Goal: Task Accomplishment & Management: Use online tool/utility

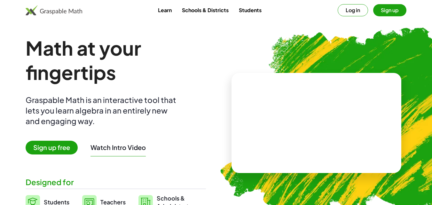
click at [63, 146] on span "Sign up free" at bounding box center [52, 148] width 52 height 14
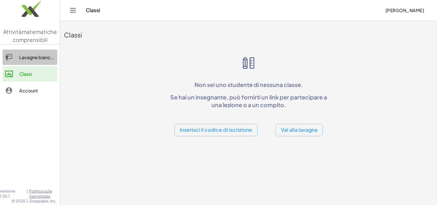
click at [8, 57] on icon at bounding box center [9, 57] width 8 height 8
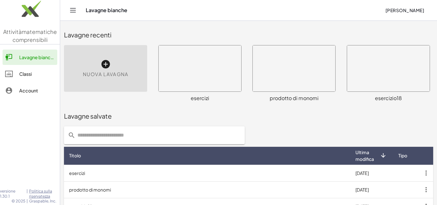
click at [212, 83] on div at bounding box center [200, 68] width 83 height 46
click at [211, 83] on div at bounding box center [200, 68] width 83 height 46
click at [210, 83] on div at bounding box center [200, 68] width 83 height 46
click at [213, 89] on div at bounding box center [200, 68] width 83 height 46
click at [216, 88] on div at bounding box center [200, 68] width 83 height 46
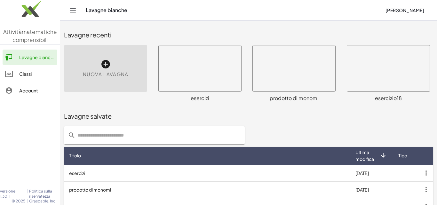
click at [219, 88] on div at bounding box center [200, 68] width 83 height 46
click at [221, 85] on div at bounding box center [200, 68] width 83 height 46
click at [343, 83] on div "× chevron_right Formulas Drag one side of a formula onto a highlighted expressi…" at bounding box center [390, 73] width 94 height 65
click at [229, 84] on div at bounding box center [200, 68] width 83 height 46
click at [231, 87] on div at bounding box center [200, 68] width 83 height 46
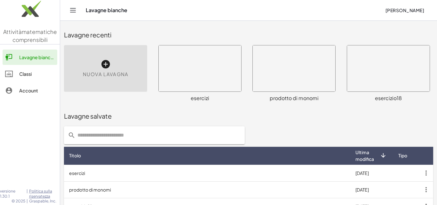
click at [343, 93] on div "× chevron_right Formulas Drag one side of a formula onto a highlighted expressi…" at bounding box center [390, 73] width 94 height 65
click at [249, 93] on div "× chevron_right Formulas Drag one side of a formula onto a highlighted expressi…" at bounding box center [296, 73] width 94 height 65
click at [236, 88] on div at bounding box center [200, 68] width 83 height 46
click at [238, 80] on div at bounding box center [200, 68] width 83 height 46
click at [234, 79] on div at bounding box center [200, 68] width 83 height 46
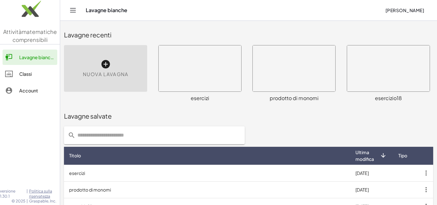
click at [231, 78] on div at bounding box center [200, 68] width 83 height 46
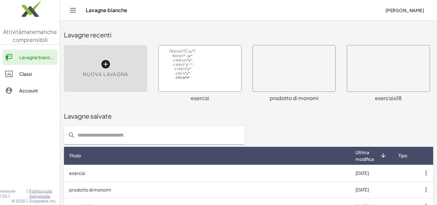
drag, startPoint x: 227, startPoint y: 77, endPoint x: 211, endPoint y: 72, distance: 16.4
click at [227, 77] on div at bounding box center [200, 68] width 83 height 46
click at [226, 76] on div at bounding box center [200, 68] width 83 height 46
click at [221, 75] on div at bounding box center [200, 68] width 83 height 46
click at [220, 75] on div at bounding box center [200, 68] width 83 height 46
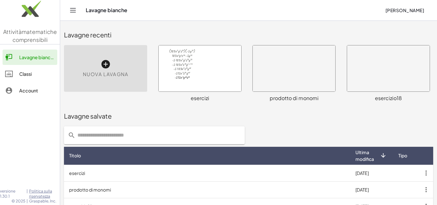
click at [214, 73] on div at bounding box center [200, 68] width 83 height 46
drag, startPoint x: 211, startPoint y: 72, endPoint x: 231, endPoint y: 90, distance: 26.9
click at [211, 72] on div at bounding box center [200, 68] width 83 height 46
click at [215, 77] on div at bounding box center [200, 68] width 83 height 46
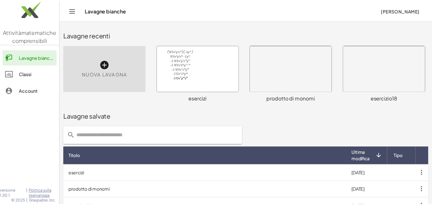
scroll to position [32, 0]
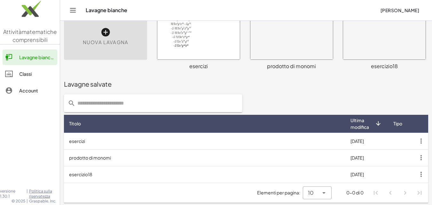
click at [184, 76] on div "Lavagne salvate" at bounding box center [246, 84] width 364 height 20
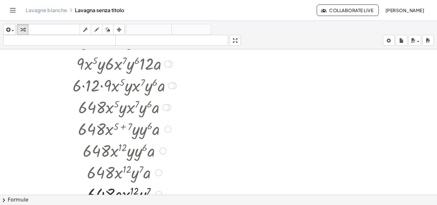
scroll to position [2399, 0]
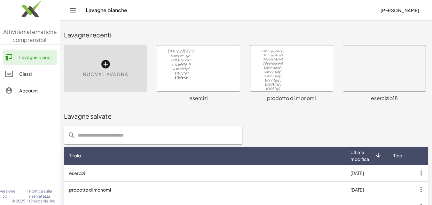
click at [263, 70] on div at bounding box center [291, 68] width 83 height 46
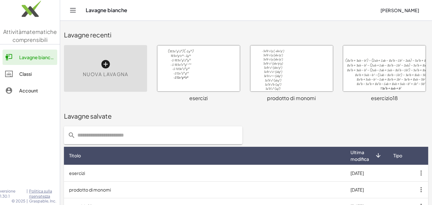
click at [263, 70] on div at bounding box center [291, 68] width 83 height 46
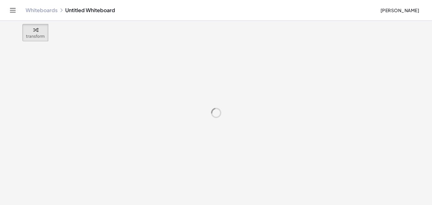
click at [304, 64] on div at bounding box center [216, 113] width 432 height 184
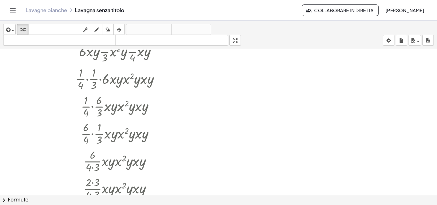
scroll to position [1267, 0]
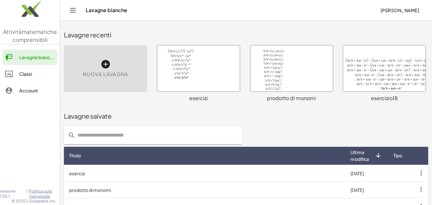
click at [350, 75] on div at bounding box center [384, 68] width 83 height 46
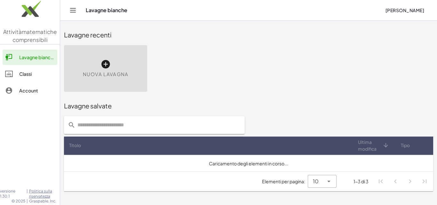
click at [96, 65] on div "Nuova lavagna" at bounding box center [105, 68] width 83 height 47
click at [100, 60] on icon at bounding box center [105, 64] width 10 height 10
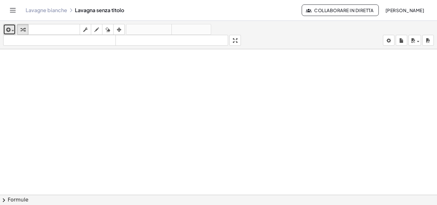
click at [12, 31] on span "button" at bounding box center [13, 30] width 3 height 1
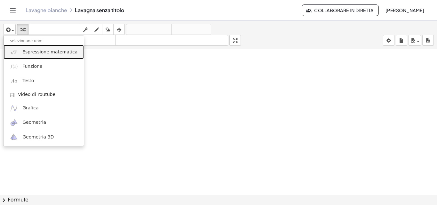
click at [33, 49] on font "Espressione matematica" at bounding box center [49, 51] width 55 height 5
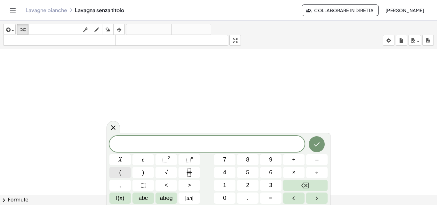
click at [111, 176] on button "(" at bounding box center [119, 172] width 21 height 11
click at [192, 176] on icon "Frazione" at bounding box center [189, 173] width 8 height 8
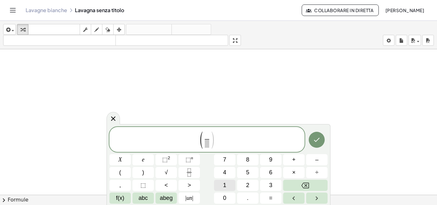
click at [227, 185] on button "1" at bounding box center [224, 185] width 21 height 11
click at [250, 158] on button "8" at bounding box center [247, 159] width 21 height 11
click at [206, 144] on span at bounding box center [207, 143] width 8 height 9
click at [224, 181] on button "1" at bounding box center [224, 185] width 21 height 11
click at [239, 183] on button "2" at bounding box center [247, 185] width 21 height 11
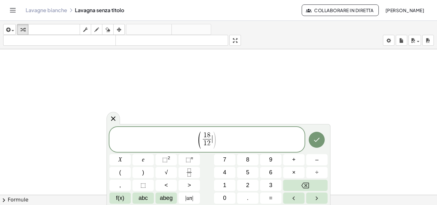
click at [213, 140] on span ")" at bounding box center [214, 140] width 5 height 19
click at [147, 198] on font "abc" at bounding box center [143, 198] width 9 height 6
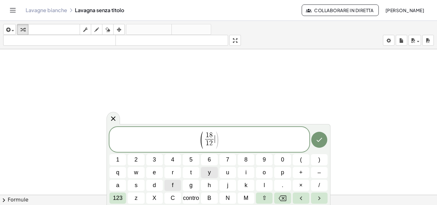
click at [204, 175] on button "y" at bounding box center [209, 172] width 17 height 11
click at [117, 196] on font "123" at bounding box center [118, 198] width 10 height 6
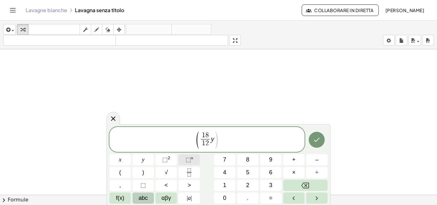
click at [187, 158] on span "⬚" at bounding box center [188, 159] width 5 height 6
click at [229, 163] on button "7" at bounding box center [224, 159] width 21 height 11
click at [215, 139] on span "1 8 1 2 ​ y 7 ​" at bounding box center [207, 140] width 18 height 16
click at [216, 140] on span ")" at bounding box center [218, 140] width 5 height 19
click at [216, 143] on span ")" at bounding box center [218, 140] width 5 height 19
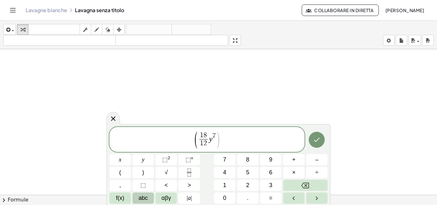
click at [212, 146] on span "1 8 1 2 ​ y 7 ​" at bounding box center [207, 140] width 18 height 16
click at [216, 144] on span "( 1 8 1 2 ​ y 7 ​ )" at bounding box center [207, 139] width 26 height 17
click at [216, 144] on span ")" at bounding box center [218, 140] width 5 height 19
click at [319, 202] on icon "Right arrow" at bounding box center [317, 199] width 8 height 8
click at [141, 202] on button "abc" at bounding box center [142, 198] width 21 height 11
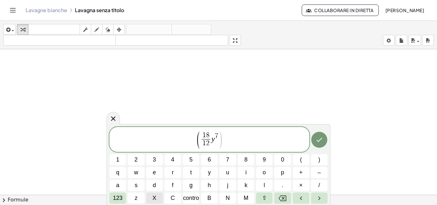
click at [156, 195] on button "X" at bounding box center [154, 198] width 17 height 11
click at [136, 201] on span "z" at bounding box center [136, 198] width 3 height 9
click at [118, 202] on span "123" at bounding box center [118, 198] width 10 height 9
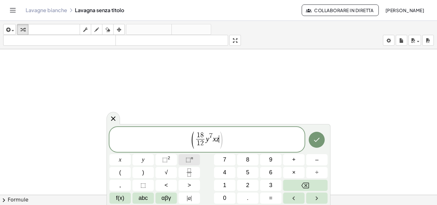
click at [181, 160] on button "⬚ n" at bounding box center [189, 159] width 21 height 11
click at [269, 156] on button "9" at bounding box center [270, 159] width 21 height 11
click at [311, 197] on button "Right arrow" at bounding box center [316, 198] width 21 height 11
click at [142, 171] on button ")" at bounding box center [142, 172] width 21 height 11
click at [309, 175] on button "÷" at bounding box center [316, 172] width 21 height 11
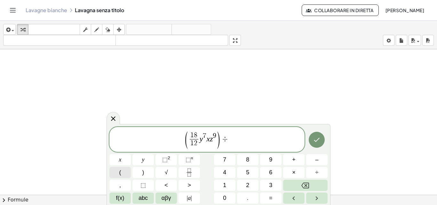
click at [117, 168] on button "(" at bounding box center [119, 172] width 21 height 11
click at [193, 174] on icon "Fraction" at bounding box center [189, 173] width 8 height 8
click at [272, 174] on span "6" at bounding box center [270, 172] width 3 height 9
click at [230, 147] on span at bounding box center [229, 143] width 5 height 9
click at [220, 187] on button "1" at bounding box center [224, 185] width 21 height 11
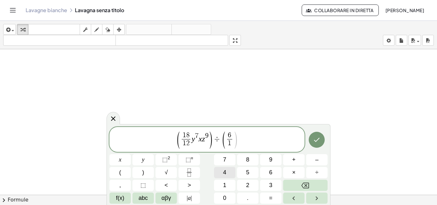
click at [222, 168] on button "4" at bounding box center [224, 172] width 21 height 11
click at [234, 140] on span "1 4 4 ​" at bounding box center [230, 143] width 12 height 9
click at [234, 140] on span "4" at bounding box center [233, 143] width 4 height 7
click at [237, 139] on span ")" at bounding box center [239, 140] width 5 height 19
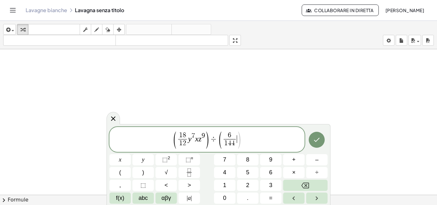
click at [147, 197] on span "abc" at bounding box center [143, 198] width 9 height 9
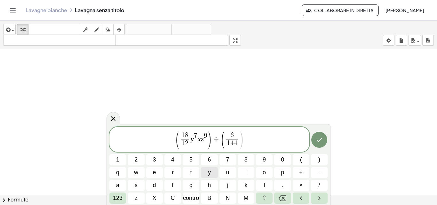
click at [205, 174] on button "y" at bounding box center [209, 172] width 17 height 11
click at [113, 201] on span "123" at bounding box center [118, 198] width 10 height 9
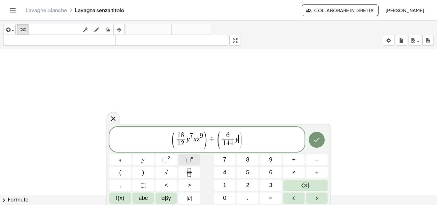
click at [182, 157] on button "⬚ n" at bounding box center [189, 159] width 21 height 11
click at [127, 197] on button "f(x)" at bounding box center [119, 198] width 21 height 11
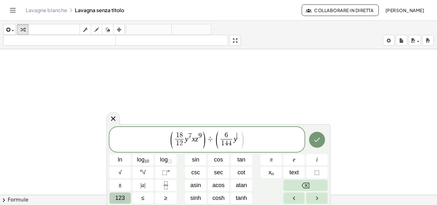
click at [124, 203] on button "123" at bounding box center [119, 198] width 21 height 11
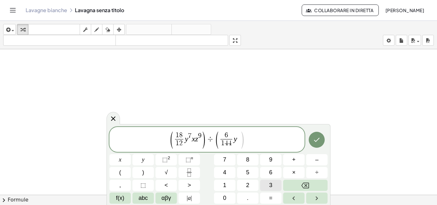
click at [265, 182] on button "3" at bounding box center [270, 185] width 21 height 11
click at [310, 199] on button "Right arrow" at bounding box center [316, 198] width 21 height 11
click at [150, 199] on button "abc" at bounding box center [142, 198] width 21 height 11
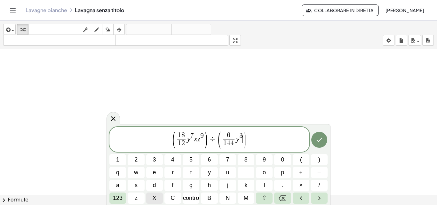
click at [156, 200] on font "X" at bounding box center [155, 198] width 4 height 6
click at [122, 198] on font "123" at bounding box center [118, 198] width 10 height 6
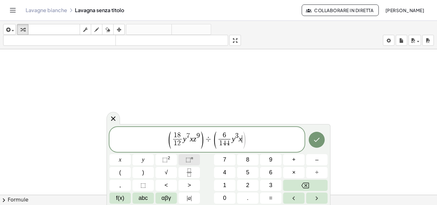
click at [191, 158] on sup "n" at bounding box center [192, 157] width 2 height 5
click at [244, 153] on div "( 1 8 1 2 ​ y 7 x z 9 ) ÷ ( 6 1 4 4 ​ y 3 x ​ ) x y ⬚ 2 ⬚ n 7 8 9 + – ( ) √ 4 5…" at bounding box center [218, 165] width 218 height 77
click at [247, 163] on span "8" at bounding box center [247, 159] width 3 height 9
click at [317, 202] on icon "Right arrow" at bounding box center [317, 199] width 8 height 8
click at [137, 194] on button "abc" at bounding box center [142, 198] width 21 height 11
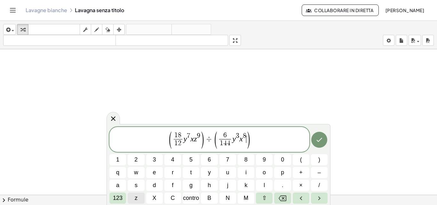
click at [138, 196] on button "z" at bounding box center [136, 198] width 17 height 11
click at [123, 196] on button "123" at bounding box center [117, 198] width 17 height 11
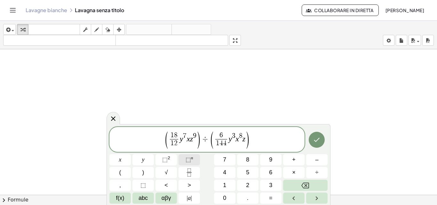
click at [193, 161] on span "⬚ n" at bounding box center [190, 159] width 8 height 9
click at [221, 158] on button "7" at bounding box center [224, 159] width 21 height 11
click at [317, 143] on icon "Fatto" at bounding box center [317, 140] width 8 height 8
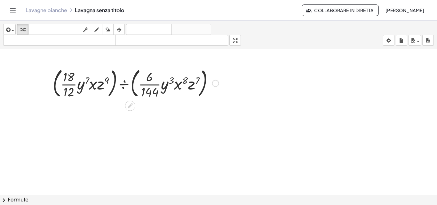
click at [111, 93] on div at bounding box center [136, 83] width 172 height 35
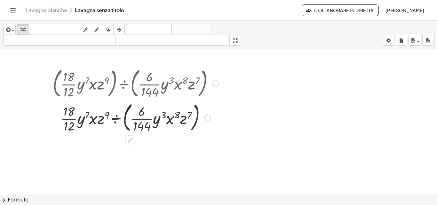
click at [127, 128] on div at bounding box center [136, 117] width 172 height 35
click at [126, 127] on div at bounding box center [136, 117] width 172 height 35
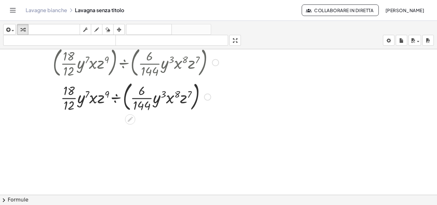
scroll to position [32, 0]
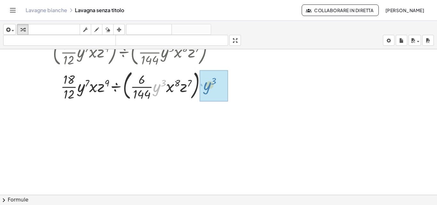
drag, startPoint x: 155, startPoint y: 90, endPoint x: 205, endPoint y: 89, distance: 49.9
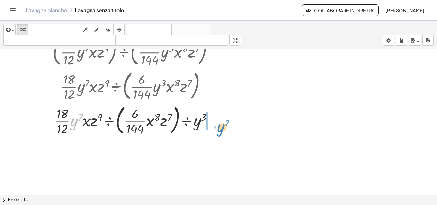
drag, startPoint x: 77, startPoint y: 129, endPoint x: 222, endPoint y: 133, distance: 145.3
click at [222, 133] on div "· ( · · 18 · 12 · y 7 · x · z 9 ) ÷ ( · · 6 · 144 · y 3 · x 8 · z 7 ) · · 18 · …" at bounding box center [133, 85] width 180 height 107
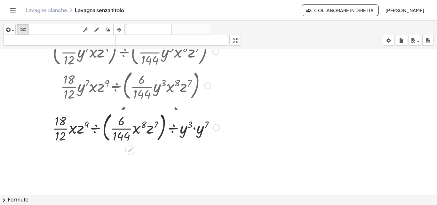
scroll to position [64, 0]
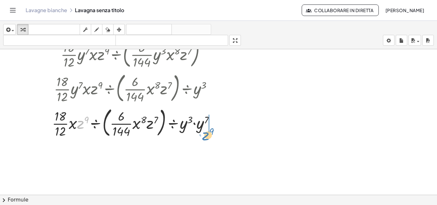
drag, startPoint x: 82, startPoint y: 126, endPoint x: 51, endPoint y: 127, distance: 31.0
click at [209, 137] on div at bounding box center [136, 122] width 174 height 35
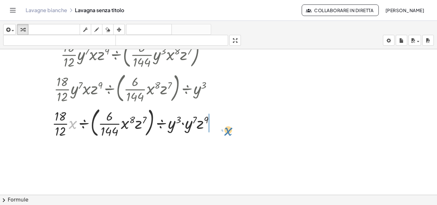
drag, startPoint x: 74, startPoint y: 129, endPoint x: 230, endPoint y: 135, distance: 156.2
click at [230, 135] on div "· ( · · 18 · 12 · y 7 · x · z 9 ) ÷ ( · · 6 · 144 · y 3 · x 8 · z 7 ) · · 18 · …" at bounding box center [218, 135] width 437 height 300
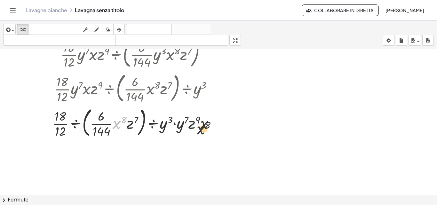
click at [215, 133] on div at bounding box center [136, 122] width 174 height 35
drag, startPoint x: 118, startPoint y: 125, endPoint x: 100, endPoint y: 125, distance: 17.9
click at [100, 125] on div at bounding box center [136, 122] width 174 height 35
drag, startPoint x: 61, startPoint y: 124, endPoint x: 92, endPoint y: 125, distance: 31.0
click at [92, 125] on div at bounding box center [136, 122] width 174 height 35
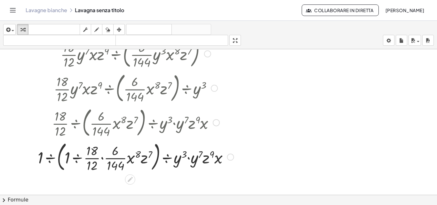
scroll to position [96, 0]
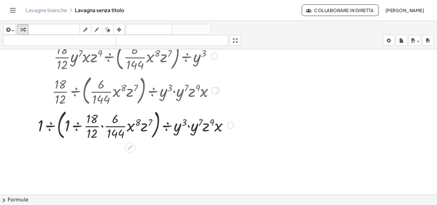
click at [154, 134] on div at bounding box center [136, 124] width 202 height 35
click at [103, 125] on div at bounding box center [136, 124] width 202 height 35
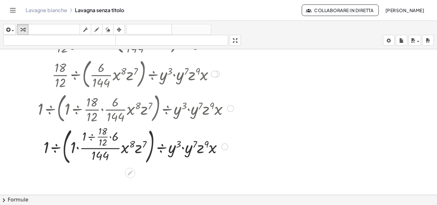
scroll to position [128, 0]
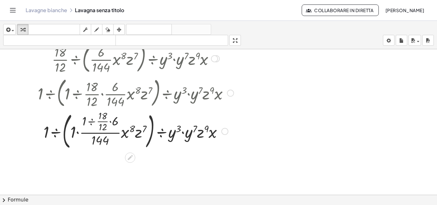
click at [111, 122] on div at bounding box center [136, 131] width 202 height 42
click at [102, 122] on div at bounding box center [136, 131] width 202 height 42
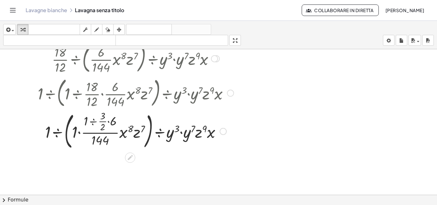
click at [92, 121] on div at bounding box center [136, 131] width 202 height 42
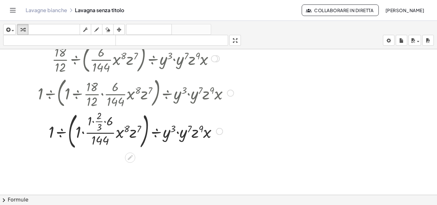
click at [107, 133] on div at bounding box center [136, 131] width 202 height 42
click at [105, 123] on div at bounding box center [136, 131] width 202 height 42
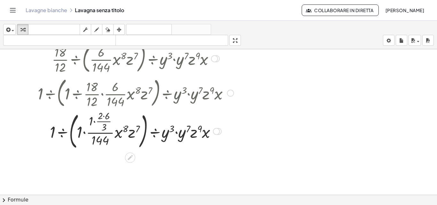
click at [104, 116] on div at bounding box center [136, 131] width 202 height 42
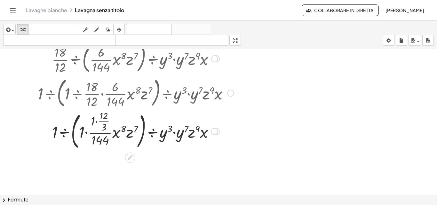
click at [97, 123] on div at bounding box center [136, 131] width 202 height 42
click at [86, 131] on div at bounding box center [136, 131] width 202 height 42
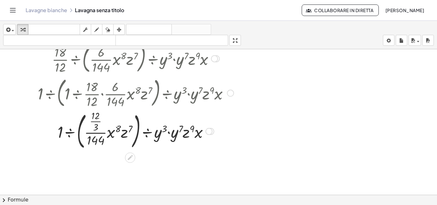
click at [101, 134] on div at bounding box center [136, 131] width 202 height 42
click at [96, 122] on div at bounding box center [136, 131] width 202 height 42
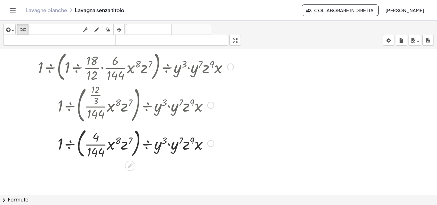
scroll to position [155, 0]
click at [98, 144] on div at bounding box center [136, 142] width 202 height 35
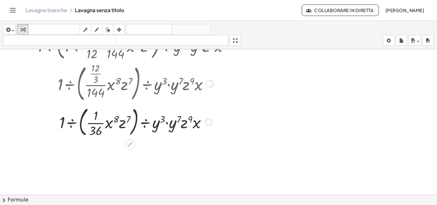
scroll to position [187, 0]
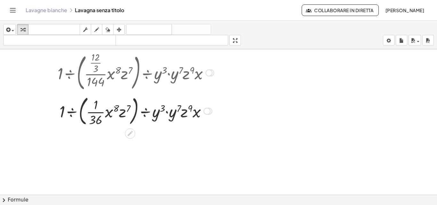
click at [95, 112] on div at bounding box center [136, 110] width 202 height 35
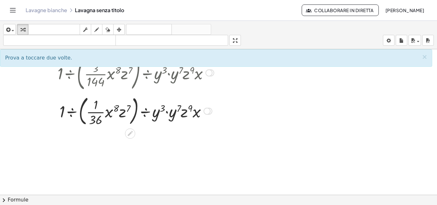
click at [72, 111] on div at bounding box center [136, 110] width 202 height 35
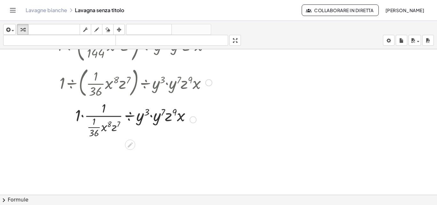
scroll to position [218, 0]
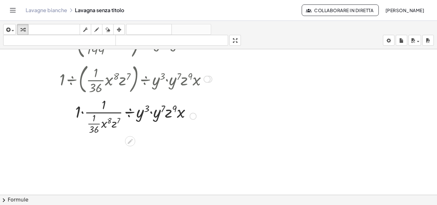
click at [82, 112] on div at bounding box center [136, 116] width 202 height 40
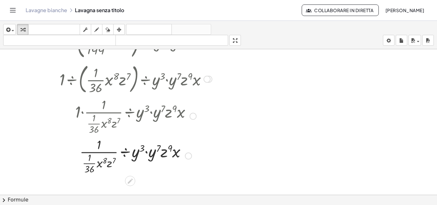
scroll to position [250, 0]
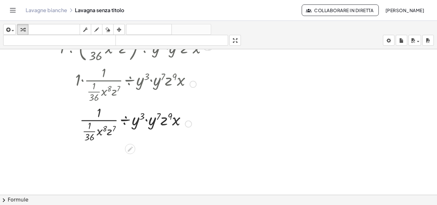
click at [88, 131] on div at bounding box center [136, 124] width 202 height 40
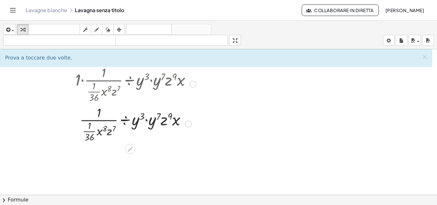
click at [99, 121] on div at bounding box center [136, 124] width 202 height 40
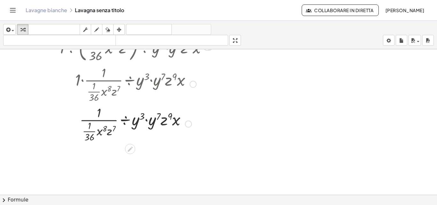
click at [101, 120] on div at bounding box center [136, 124] width 202 height 40
click at [103, 120] on div at bounding box center [136, 124] width 202 height 40
drag, startPoint x: 101, startPoint y: 133, endPoint x: 174, endPoint y: 122, distance: 74.4
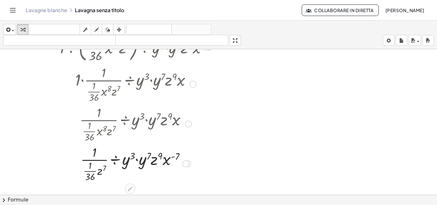
scroll to position [282, 0]
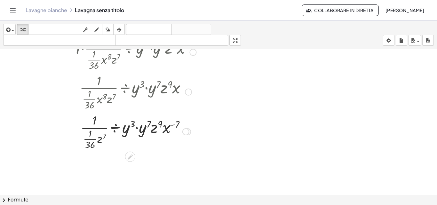
click at [170, 124] on div at bounding box center [136, 131] width 202 height 40
click at [173, 123] on div at bounding box center [136, 131] width 202 height 40
click at [172, 125] on div at bounding box center [136, 131] width 202 height 40
click at [171, 126] on div at bounding box center [136, 131] width 202 height 40
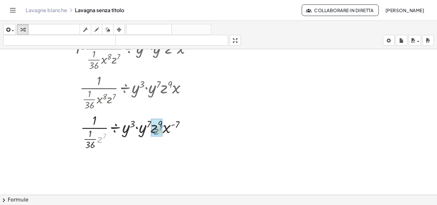
drag, startPoint x: 100, startPoint y: 139, endPoint x: 156, endPoint y: 131, distance: 56.6
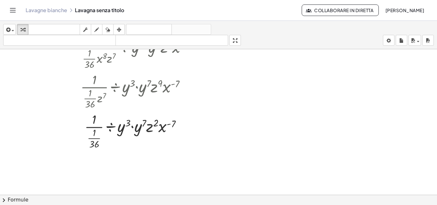
scroll to position [355, 0]
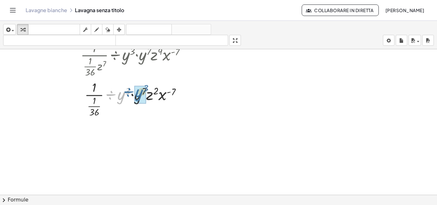
drag, startPoint x: 121, startPoint y: 95, endPoint x: 140, endPoint y: 93, distance: 19.3
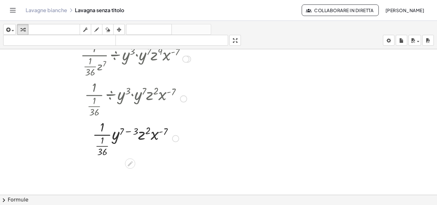
click at [128, 131] on div at bounding box center [136, 138] width 202 height 40
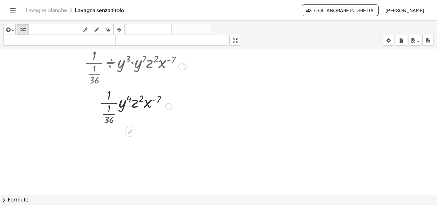
click at [155, 99] on div at bounding box center [136, 106] width 202 height 40
click at [109, 115] on div at bounding box center [136, 106] width 202 height 40
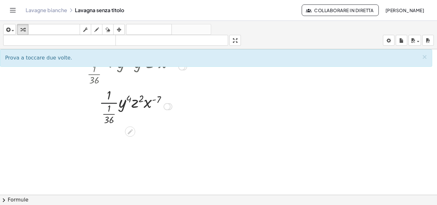
click at [110, 103] on div at bounding box center [136, 106] width 202 height 40
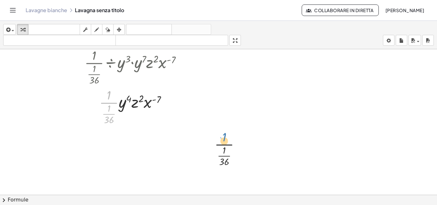
drag, startPoint x: 107, startPoint y: 95, endPoint x: 198, endPoint y: 193, distance: 133.8
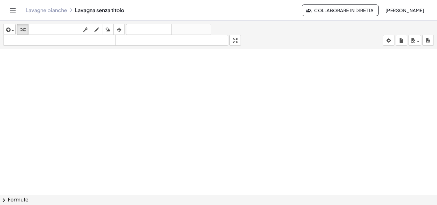
scroll to position [437, 0]
click at [409, 38] on button "salva" at bounding box center [415, 40] width 12 height 11
click at [401, 39] on icon "button" at bounding box center [401, 41] width 4 height 8
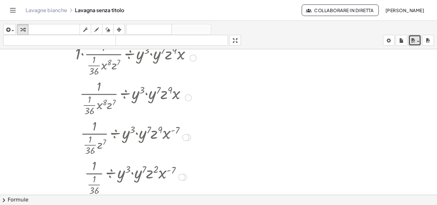
scroll to position [329, 0]
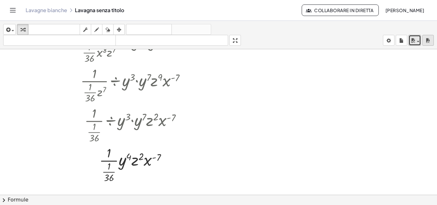
click at [428, 37] on icon "button" at bounding box center [428, 41] width 4 height 8
click at [415, 40] on icon "button" at bounding box center [413, 41] width 6 height 8
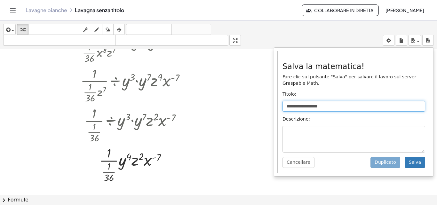
click at [388, 107] on input "**********" at bounding box center [353, 106] width 143 height 11
type input "*"
type input "**********"
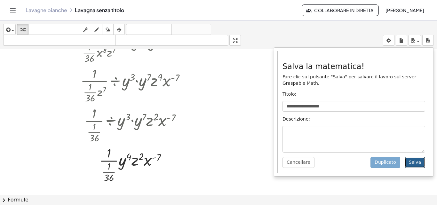
click at [411, 164] on font "Salva" at bounding box center [415, 162] width 12 height 5
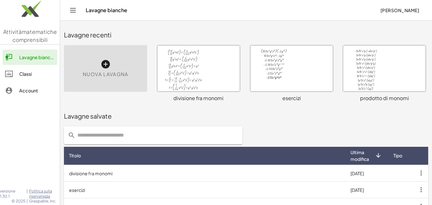
click at [199, 62] on div at bounding box center [198, 68] width 83 height 46
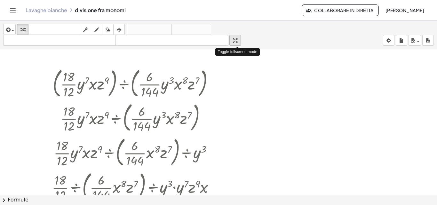
click at [233, 41] on div "button" at bounding box center [235, 40] width 8 height 8
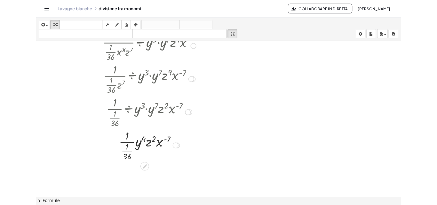
scroll to position [320, 0]
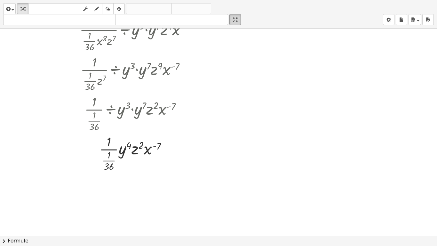
click at [239, 0] on html "Attività matematiche comprensibili Lavagne bianche Classi Account versione 1.30…" at bounding box center [218, 123] width 437 height 246
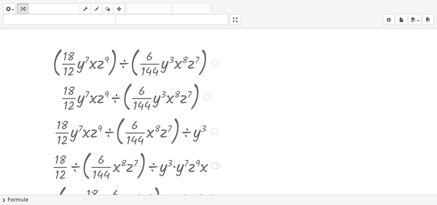
scroll to position [32, 0]
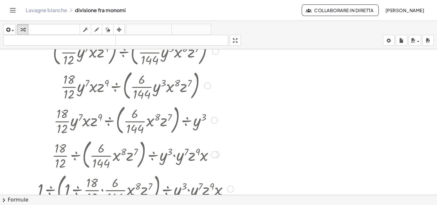
click at [207, 86] on div at bounding box center [207, 85] width 7 height 7
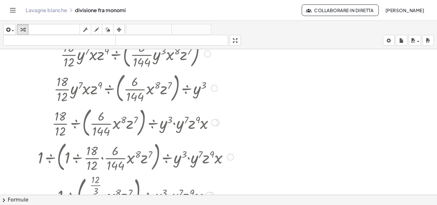
scroll to position [0, 0]
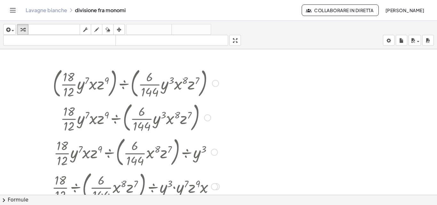
click at [213, 81] on div at bounding box center [215, 83] width 7 height 7
click at [213, 81] on div "Go back to this line Copy line as LaTeX Copy derivation as LaTeX" at bounding box center [215, 83] width 7 height 7
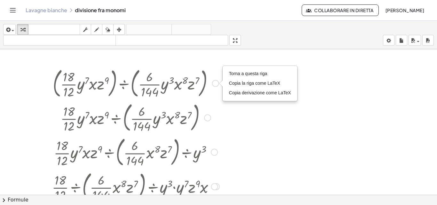
click at [213, 81] on div "Torna a questa riga Copia la riga come LaTeX Copia derivazione come LaTeX" at bounding box center [215, 83] width 7 height 7
click at [213, 82] on div "Torna a questa riga Copia la riga come LaTeX Copia derivazione come LaTeX" at bounding box center [215, 83] width 7 height 7
click at [213, 82] on div "Go back to this line Copy line as LaTeX Copy derivation as LaTeX" at bounding box center [215, 83] width 7 height 7
click at [247, 84] on font "Copia la riga come LaTeX" at bounding box center [254, 83] width 51 height 5
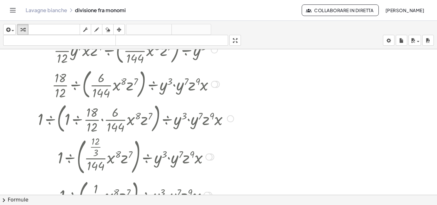
scroll to position [6, 0]
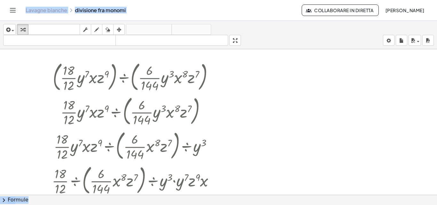
click at [257, 7] on div "Lavagne bianche divisione fra monomi Collaborare in diretta [PERSON_NAME]" at bounding box center [219, 10] width 422 height 20
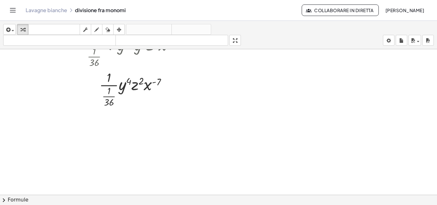
scroll to position [501, 0]
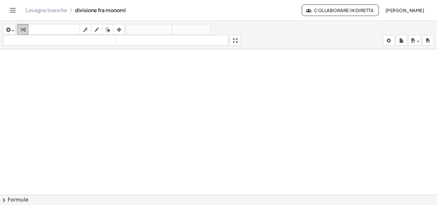
click at [25, 30] on div "button" at bounding box center [23, 30] width 8 height 8
click at [7, 28] on icon "button" at bounding box center [8, 30] width 6 height 8
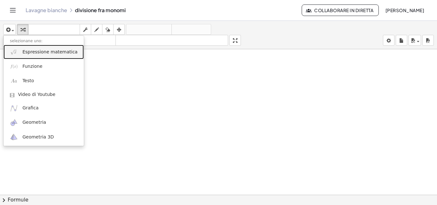
click at [25, 53] on font "Espressione matematica" at bounding box center [49, 51] width 55 height 5
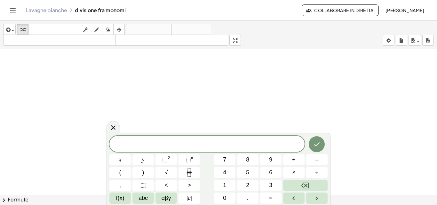
scroll to position [565, 0]
click at [192, 177] on button "Fraction" at bounding box center [189, 172] width 21 height 11
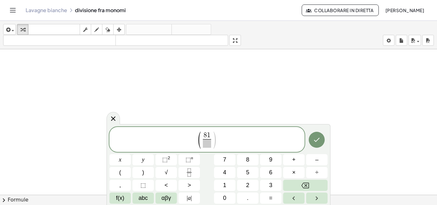
click at [206, 143] on span at bounding box center [207, 143] width 8 height 9
click at [212, 140] on span "( 8 1 5 6 ​ ​ )" at bounding box center [207, 139] width 20 height 17
click at [321, 172] on button "÷" at bounding box center [316, 172] width 21 height 11
click at [118, 173] on button "(" at bounding box center [119, 172] width 21 height 11
click at [188, 175] on icon "Fraction" at bounding box center [188, 174] width 3 height 3
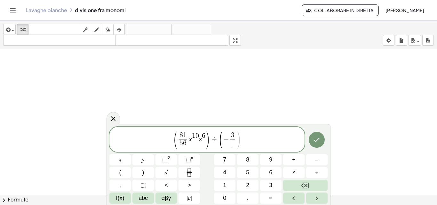
click at [233, 146] on span "​" at bounding box center [232, 143] width 5 height 9
click at [319, 146] on button "Fatto" at bounding box center [317, 140] width 16 height 16
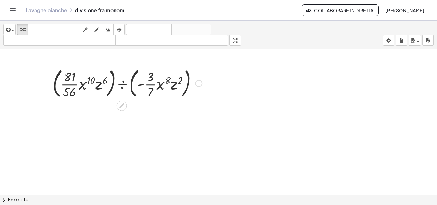
click at [108, 93] on div at bounding box center [127, 83] width 155 height 35
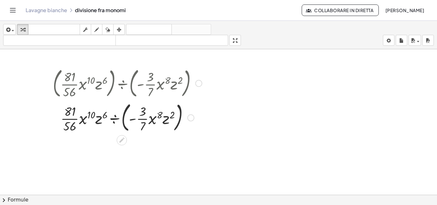
scroll to position [582, 0]
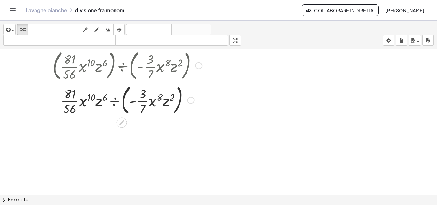
click at [125, 111] on div at bounding box center [127, 100] width 155 height 35
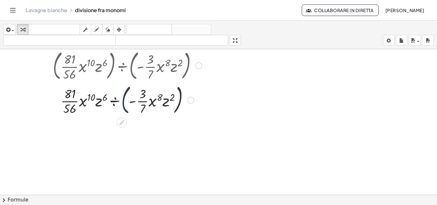
click at [125, 111] on div at bounding box center [127, 100] width 155 height 35
click at [123, 123] on icon at bounding box center [121, 122] width 7 height 7
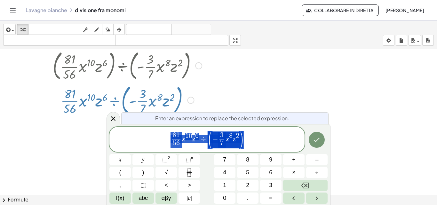
click at [166, 141] on span "8 1 5 6 ​ x 1 0 z 6 ÷ ( − 3 7 ​ x 8 z 2 )" at bounding box center [206, 140] width 195 height 18
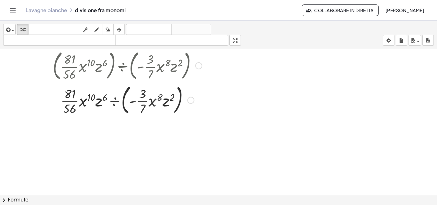
click at [115, 102] on div at bounding box center [127, 100] width 155 height 35
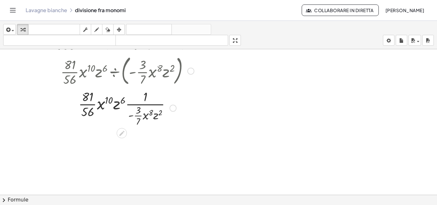
scroll to position [614, 0]
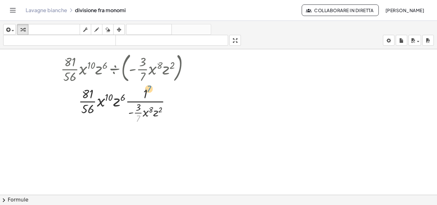
drag, startPoint x: 137, startPoint y: 120, endPoint x: 148, endPoint y: 90, distance: 31.7
click at [148, 90] on div at bounding box center [127, 105] width 155 height 40
drag, startPoint x: 139, startPoint y: 119, endPoint x: 135, endPoint y: 118, distance: 3.6
click at [135, 118] on div at bounding box center [127, 105] width 155 height 40
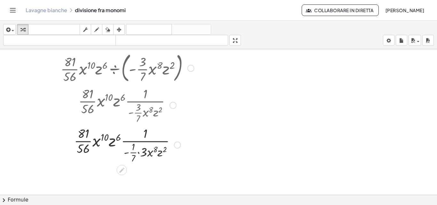
click at [176, 145] on div at bounding box center [177, 145] width 7 height 7
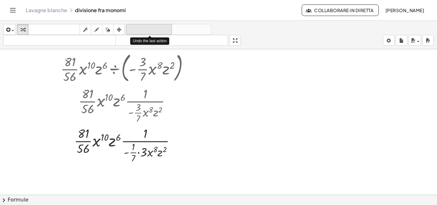
click at [141, 29] on font "disfare" at bounding box center [149, 30] width 43 height 6
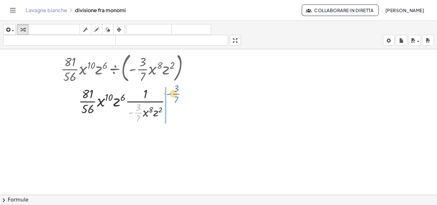
drag, startPoint x: 136, startPoint y: 95, endPoint x: 176, endPoint y: 94, distance: 40.0
click at [176, 94] on div at bounding box center [127, 105] width 155 height 40
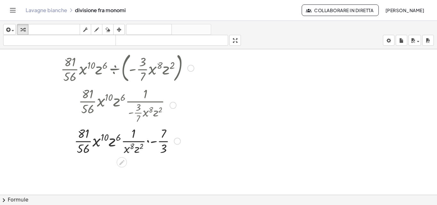
scroll to position [646, 0]
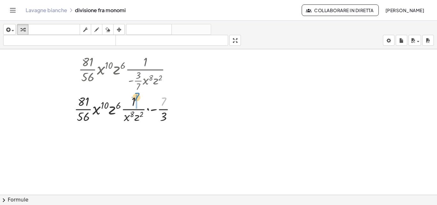
drag, startPoint x: 165, startPoint y: 98, endPoint x: 138, endPoint y: 93, distance: 27.3
click at [138, 93] on div at bounding box center [127, 108] width 155 height 32
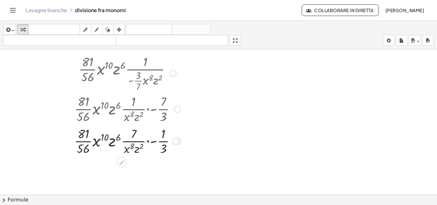
scroll to position [678, 0]
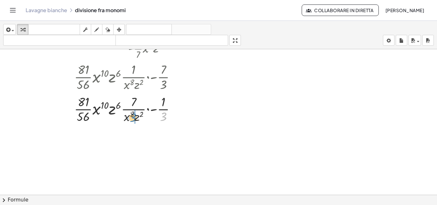
drag, startPoint x: 164, startPoint y: 118, endPoint x: 134, endPoint y: 119, distance: 30.4
drag, startPoint x: 126, startPoint y: 117, endPoint x: 147, endPoint y: 120, distance: 20.6
click at [147, 120] on div at bounding box center [127, 109] width 155 height 32
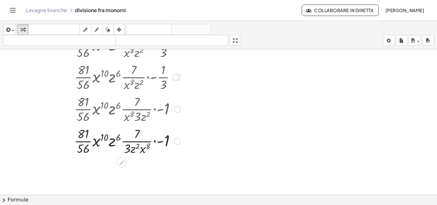
scroll to position [728, 0]
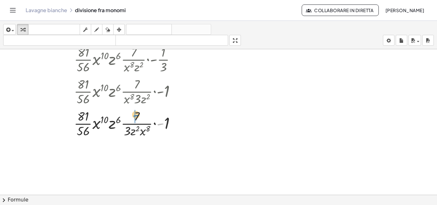
drag, startPoint x: 161, startPoint y: 123, endPoint x: 137, endPoint y: 114, distance: 25.8
click at [137, 114] on div at bounding box center [127, 123] width 155 height 32
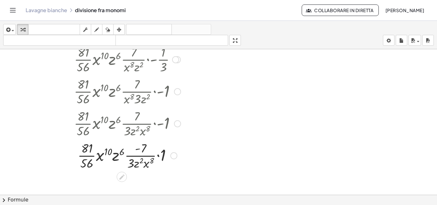
scroll to position [760, 0]
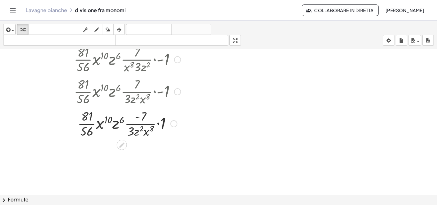
click at [160, 124] on div at bounding box center [127, 123] width 155 height 32
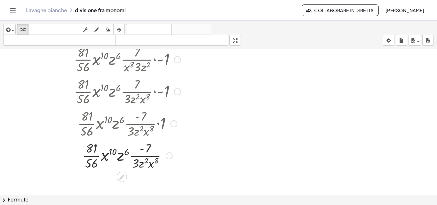
scroll to position [824, 0]
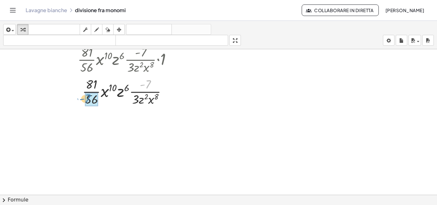
drag, startPoint x: 148, startPoint y: 85, endPoint x: 87, endPoint y: 99, distance: 62.1
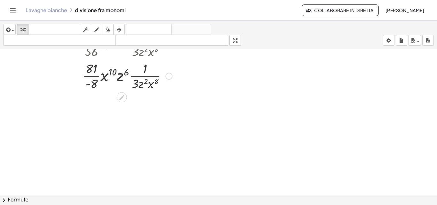
scroll to position [841, 0]
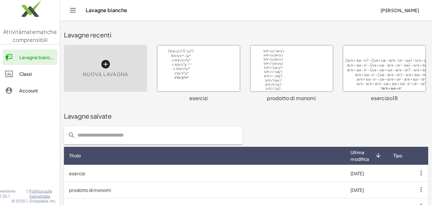
click at [304, 77] on div at bounding box center [291, 68] width 83 height 46
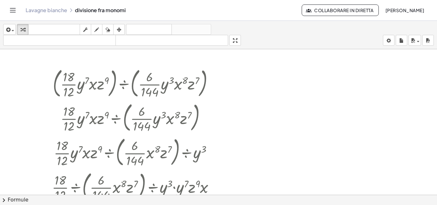
scroll to position [841, 0]
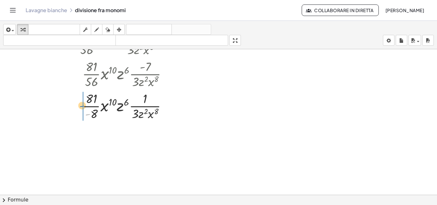
drag, startPoint x: 89, startPoint y: 114, endPoint x: 83, endPoint y: 106, distance: 10.1
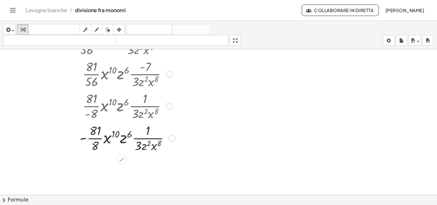
scroll to position [873, 0]
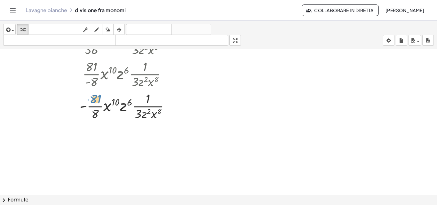
click at [99, 102] on div at bounding box center [127, 106] width 155 height 32
drag, startPoint x: 138, startPoint y: 113, endPoint x: 98, endPoint y: 99, distance: 42.1
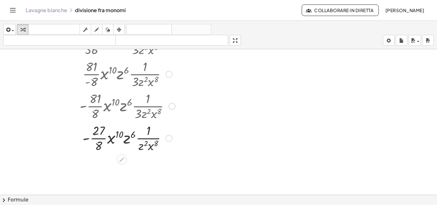
scroll to position [905, 0]
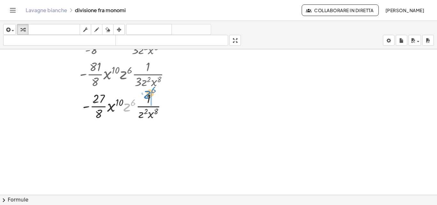
drag, startPoint x: 127, startPoint y: 107, endPoint x: 148, endPoint y: 94, distance: 24.1
click at [148, 94] on div at bounding box center [127, 106] width 155 height 32
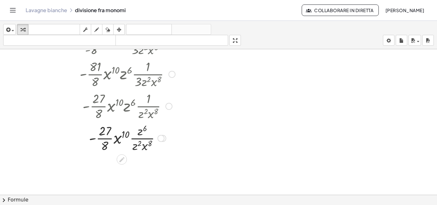
scroll to position [937, 0]
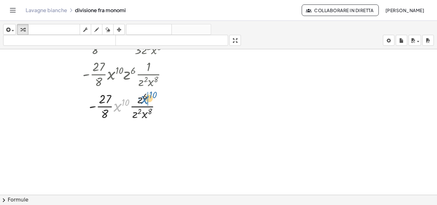
drag, startPoint x: 116, startPoint y: 105, endPoint x: 144, endPoint y: 97, distance: 28.9
click at [144, 97] on div at bounding box center [127, 106] width 155 height 32
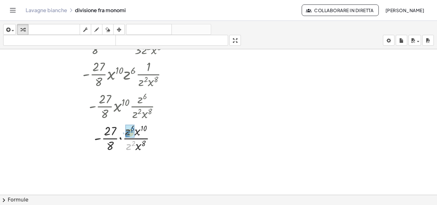
drag, startPoint x: 124, startPoint y: 148, endPoint x: 123, endPoint y: 135, distance: 13.2
click at [123, 135] on div at bounding box center [127, 138] width 155 height 32
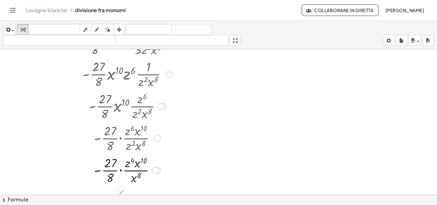
scroll to position [969, 0]
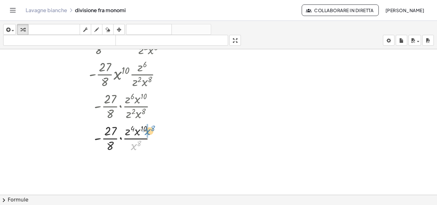
drag, startPoint x: 131, startPoint y: 149, endPoint x: 145, endPoint y: 134, distance: 20.4
click at [145, 134] on div at bounding box center [127, 138] width 155 height 32
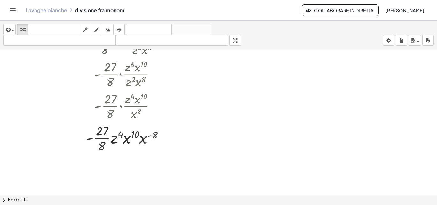
scroll to position [1019, 0]
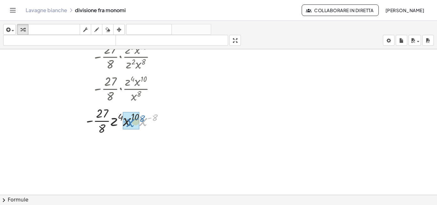
drag, startPoint x: 143, startPoint y: 122, endPoint x: 130, endPoint y: 123, distance: 12.8
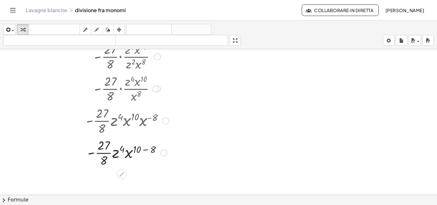
scroll to position [1051, 0]
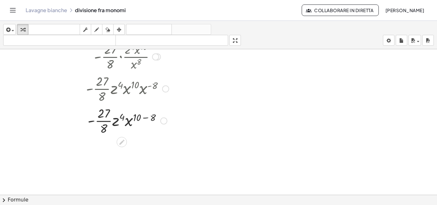
click at [143, 118] on div at bounding box center [127, 120] width 155 height 32
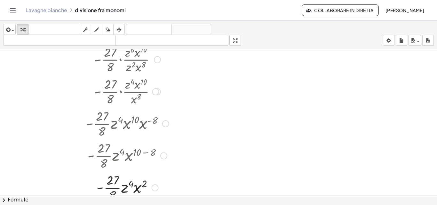
scroll to position [1099, 0]
